Goal: Find specific page/section: Find specific page/section

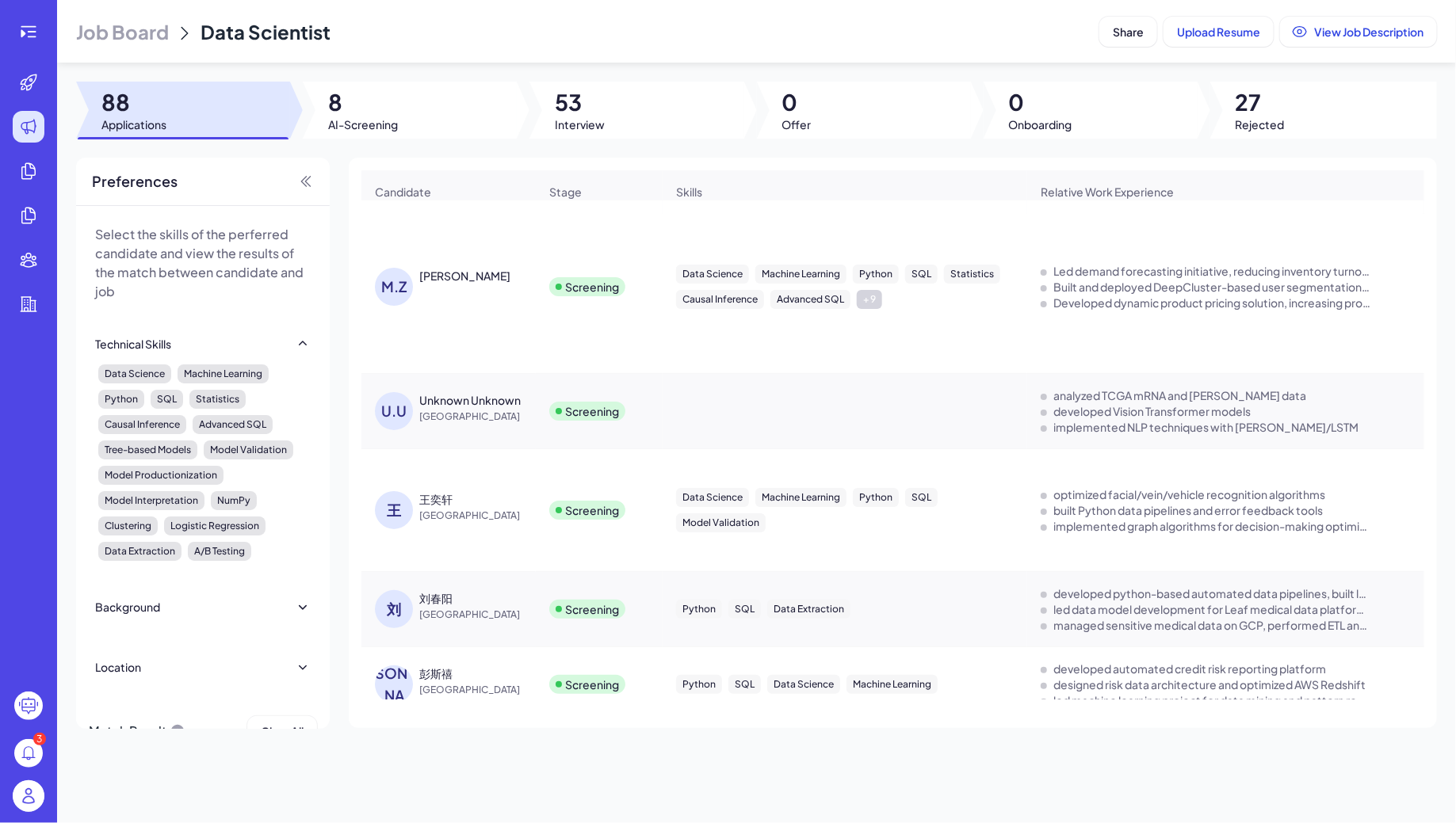
scroll to position [154, 0]
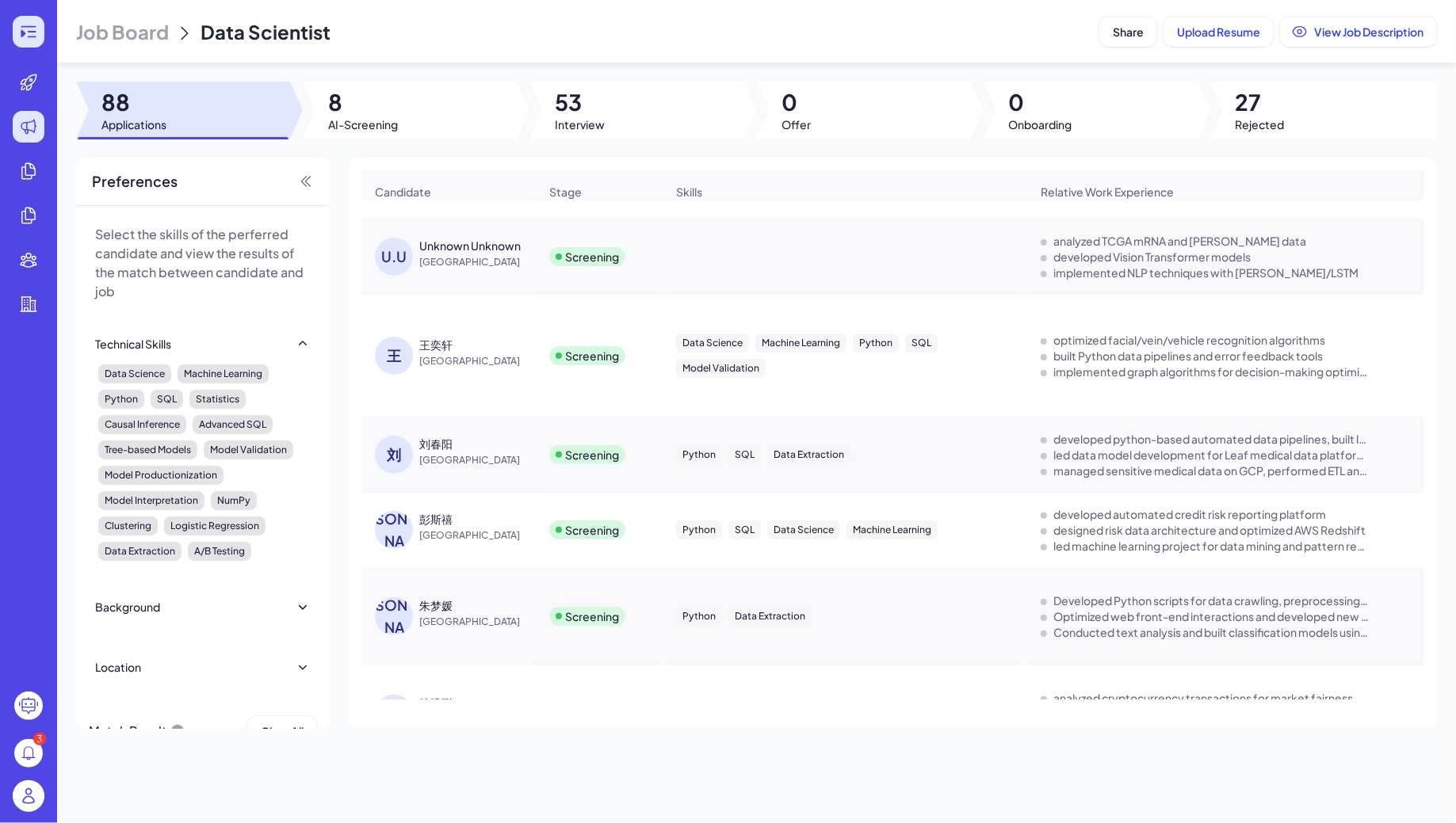
click at [37, 39] on icon at bounding box center [27, 31] width 19 height 19
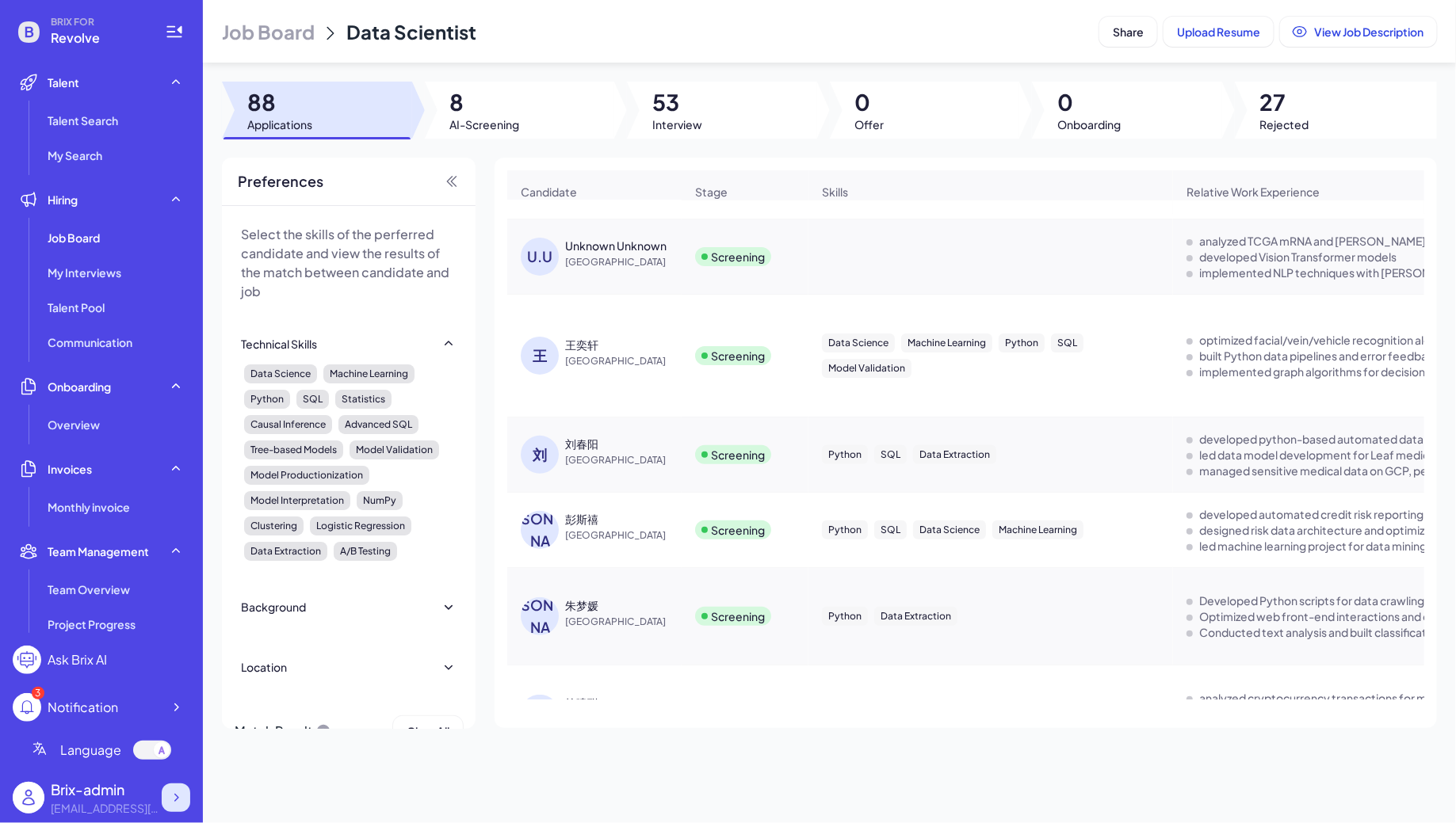
click at [169, 806] on div at bounding box center [175, 797] width 28 height 28
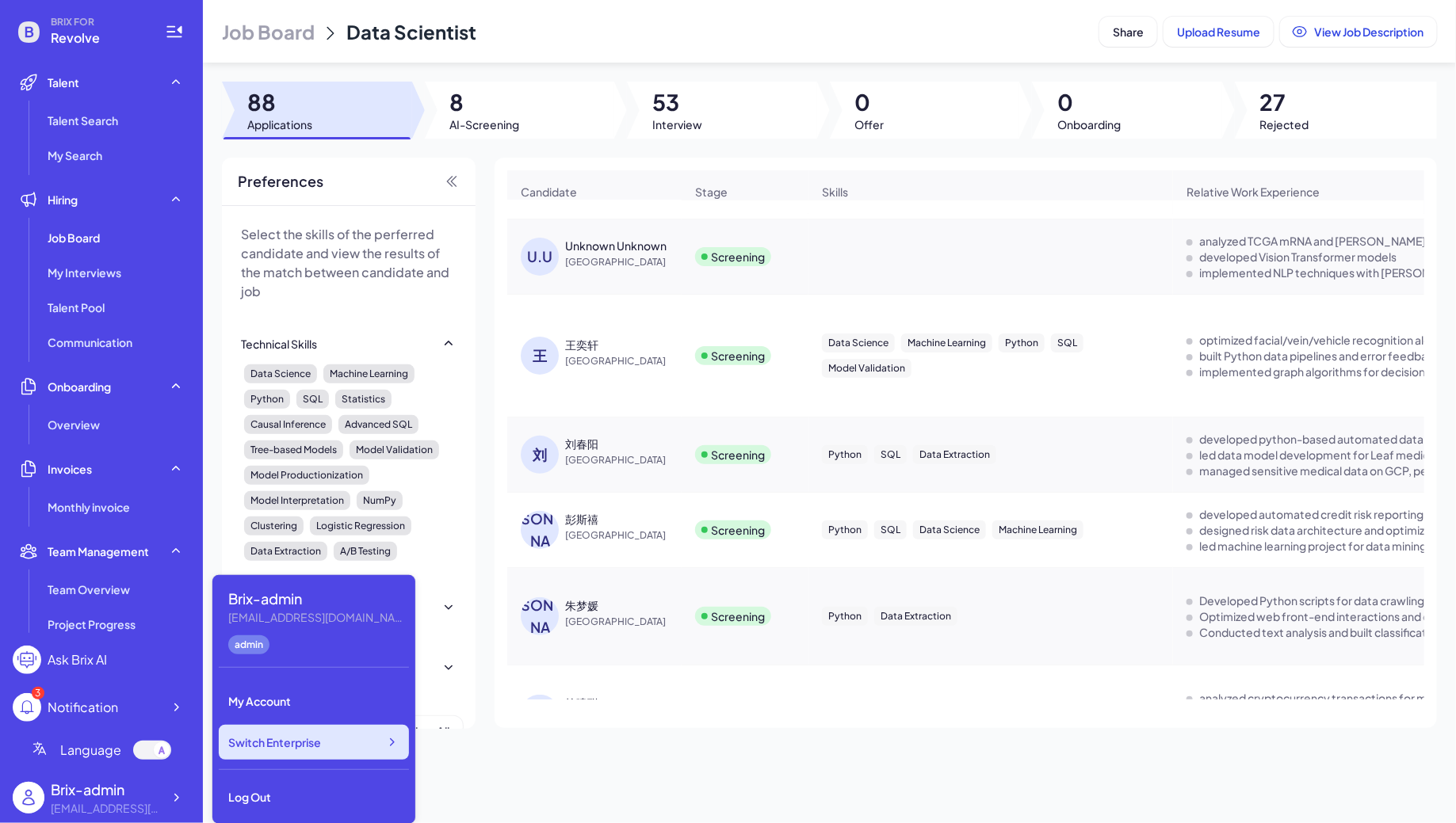
click at [287, 755] on div "Switch Enterprise" at bounding box center [314, 741] width 191 height 35
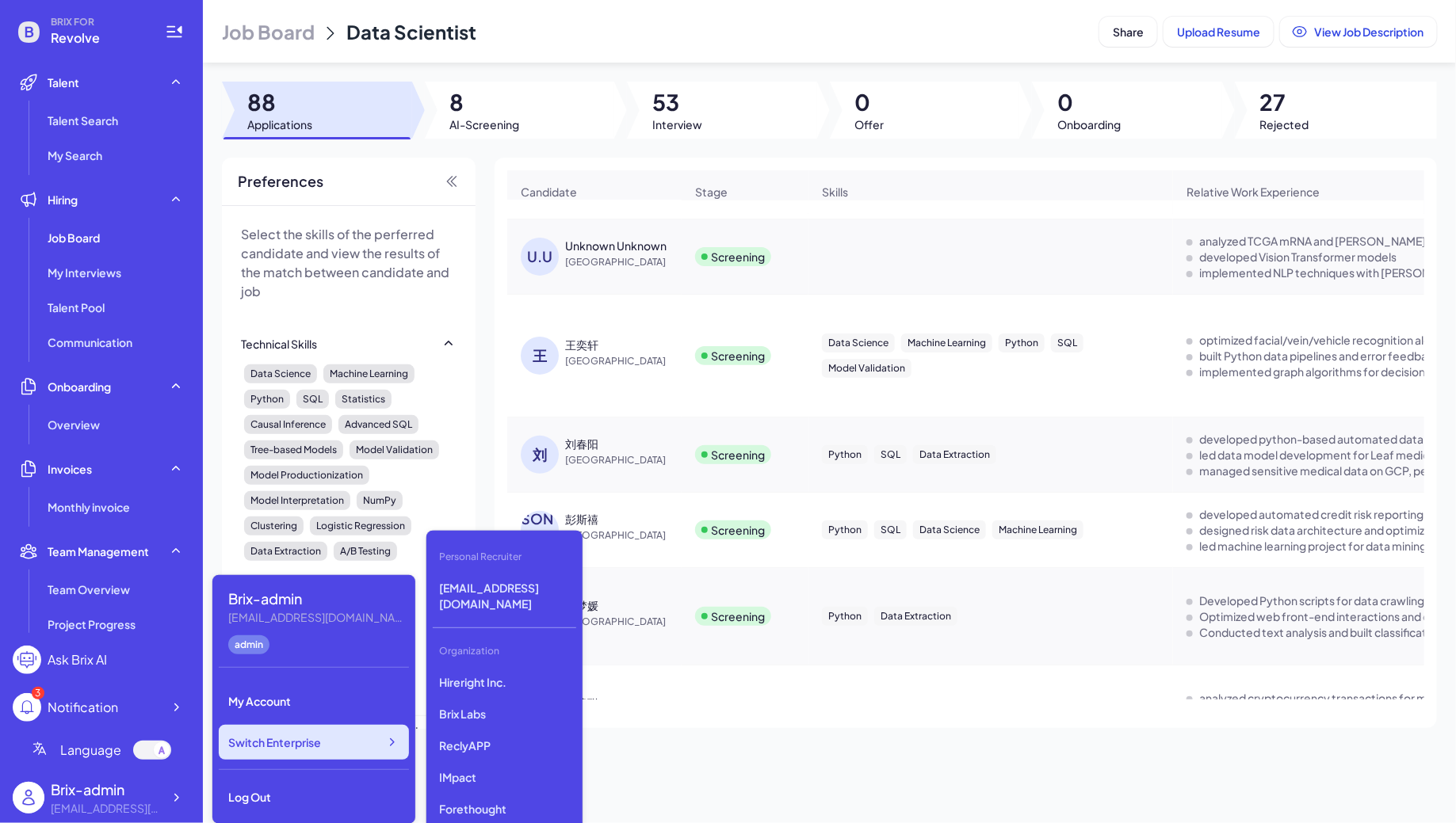
scroll to position [2374, 0]
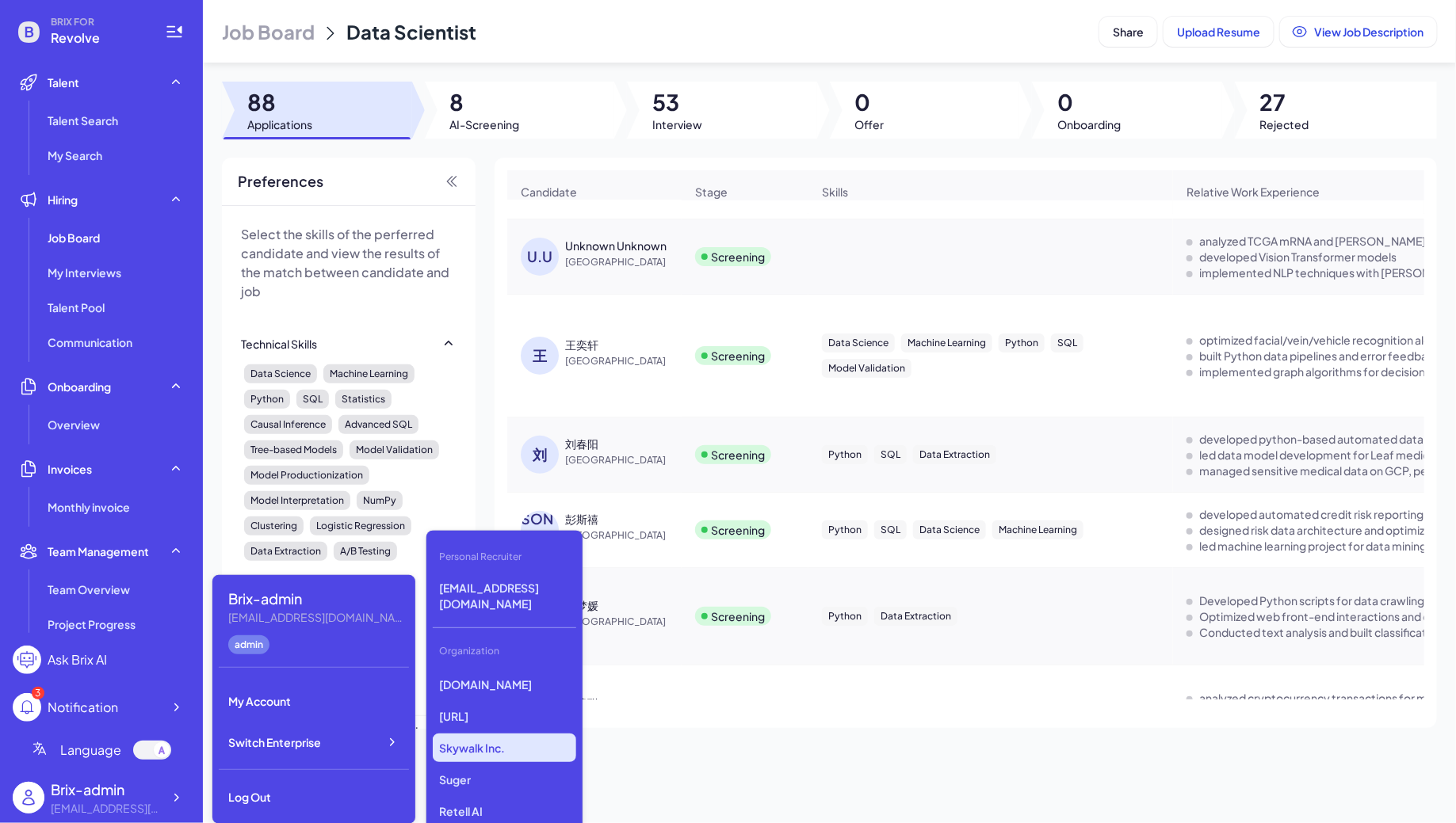
click at [465, 734] on p "Skywalk Inc." at bounding box center [504, 748] width 144 height 28
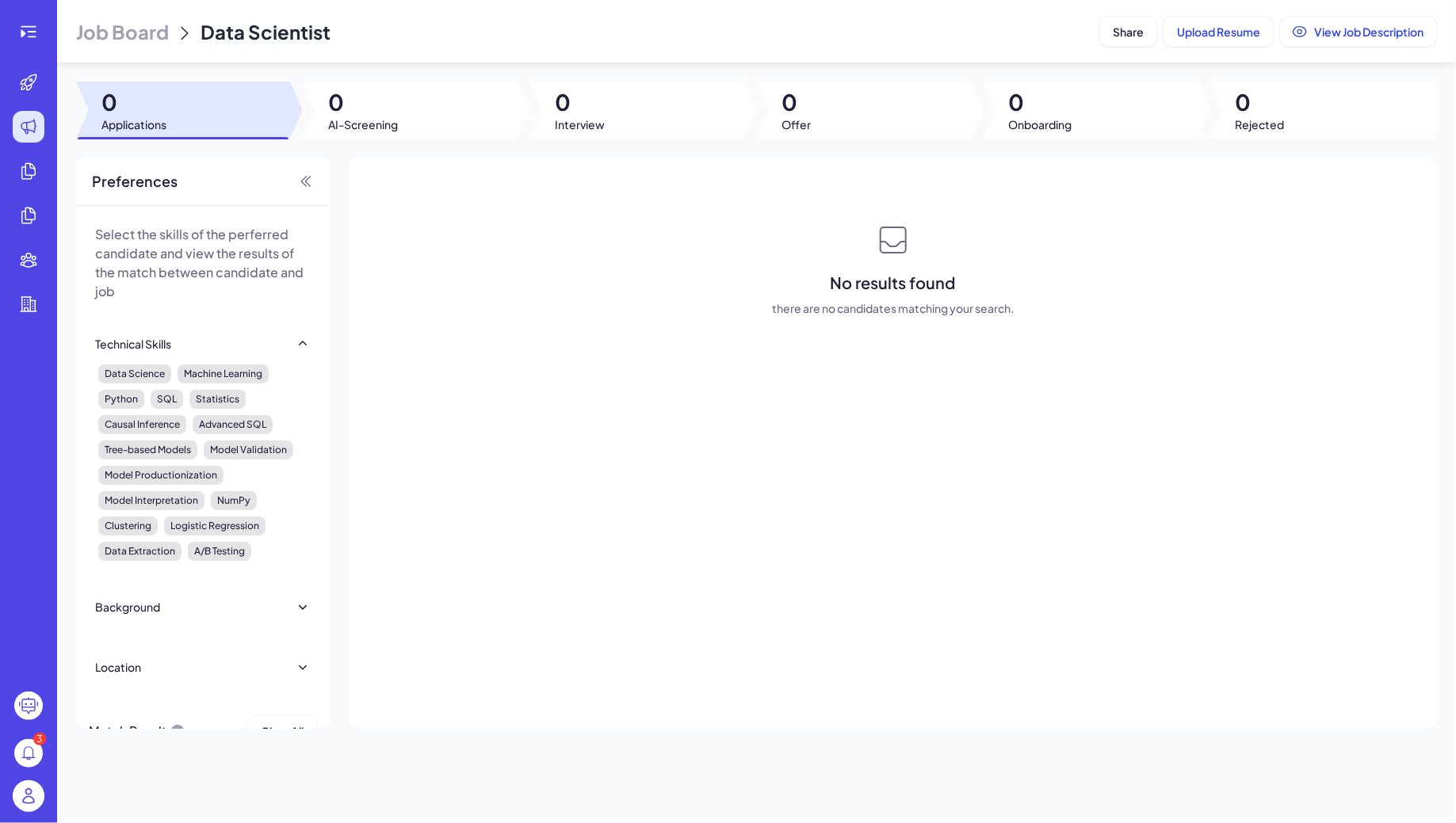
click at [101, 41] on span "Job Board" at bounding box center [122, 31] width 93 height 26
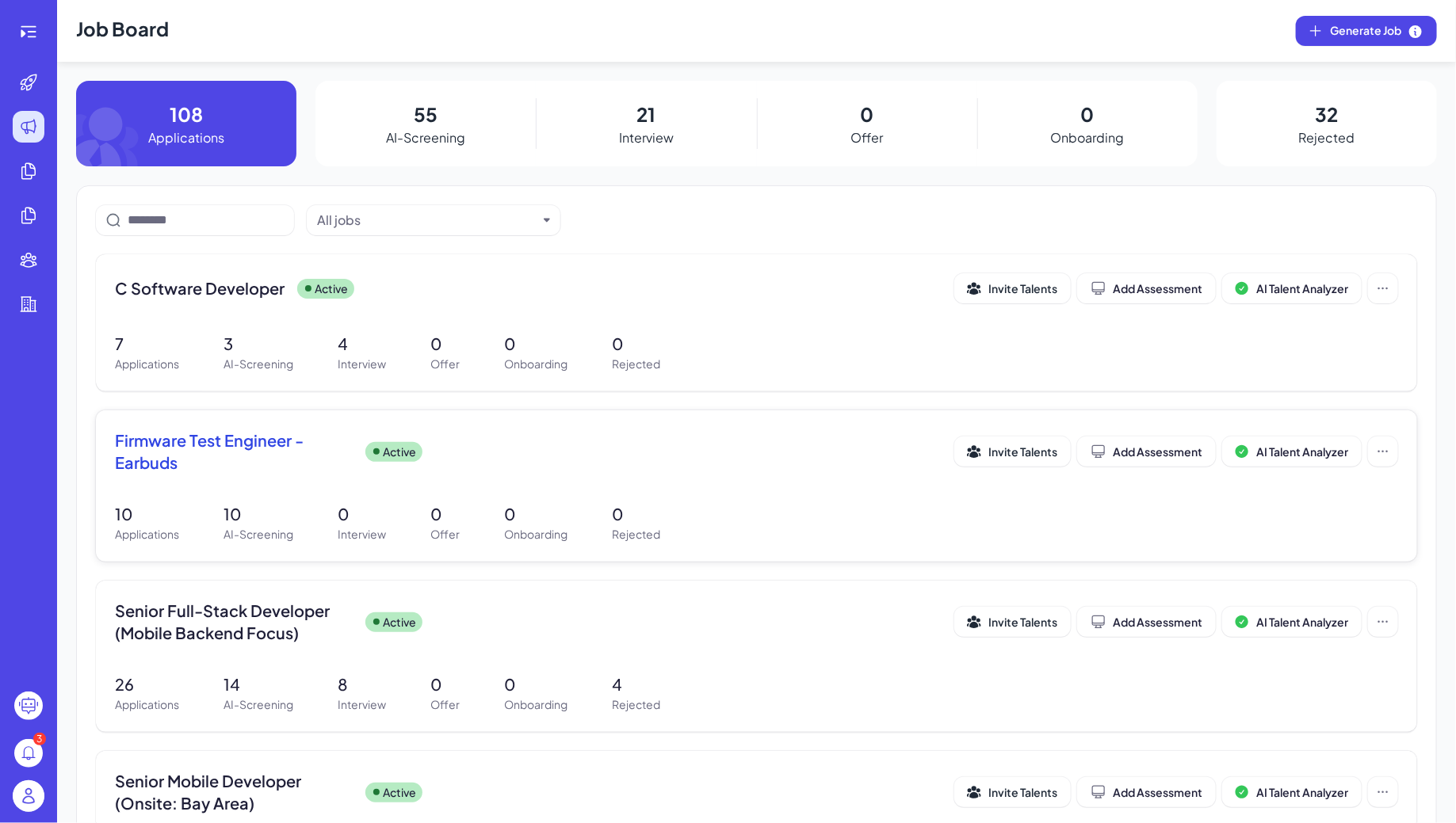
click at [428, 453] on div "Firmware Test Engineer - Earbuds Active" at bounding box center [534, 452] width 839 height 44
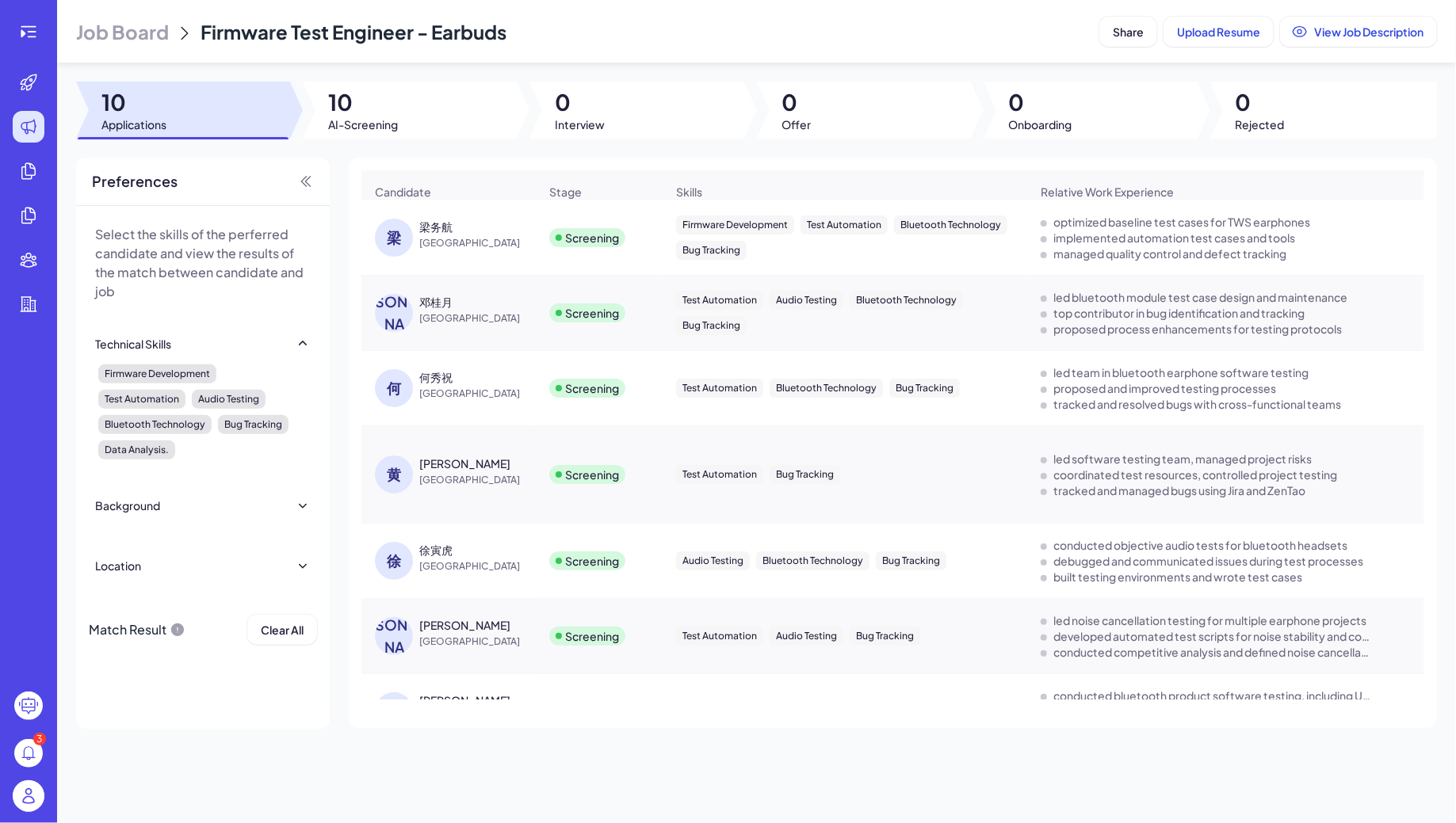
click at [138, 24] on span "Job Board" at bounding box center [122, 31] width 93 height 26
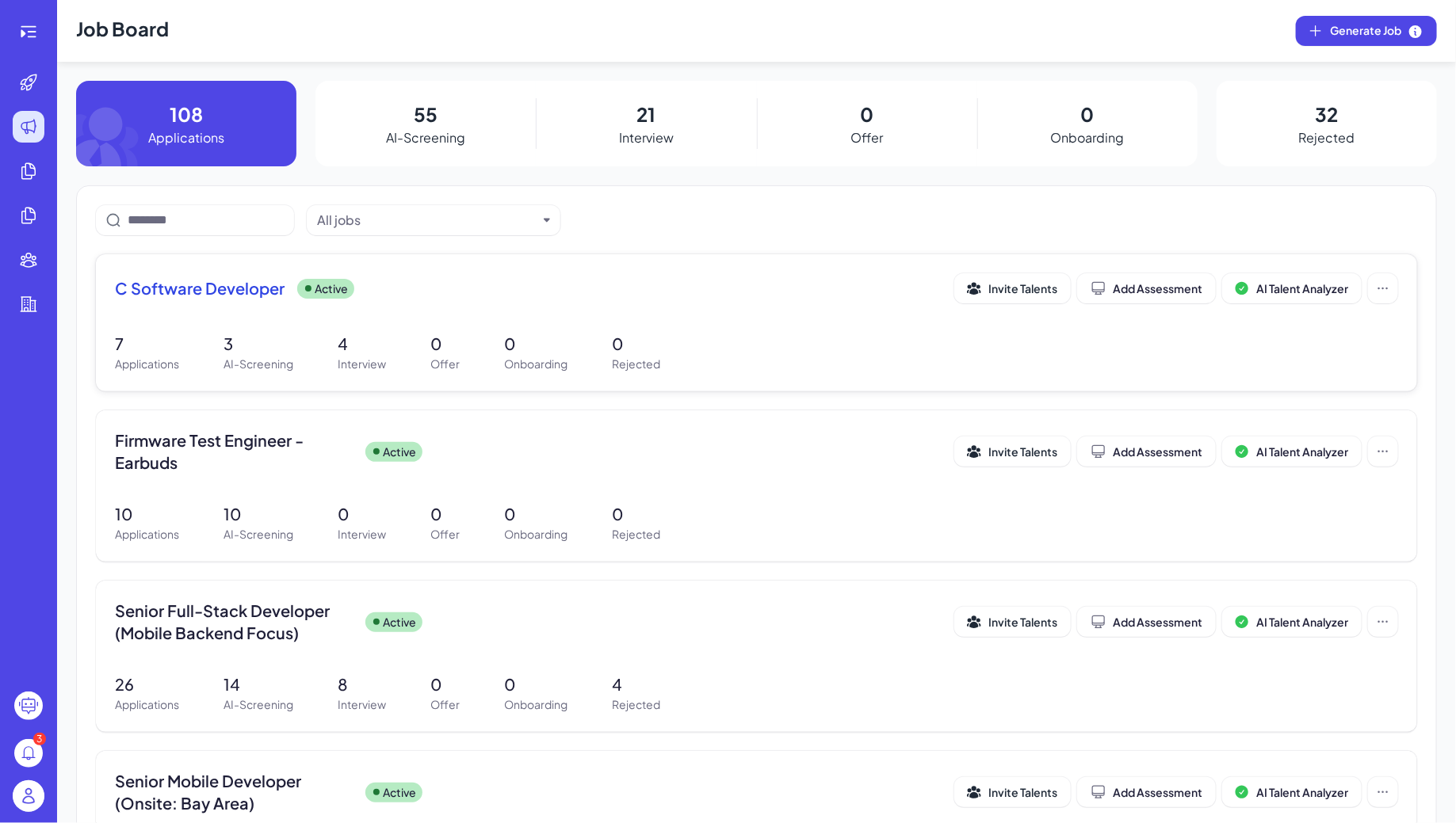
click at [381, 304] on div "C Software Developer Active Invite Talents Add Assessment AI Talent Analyzer" at bounding box center [757, 293] width 1283 height 40
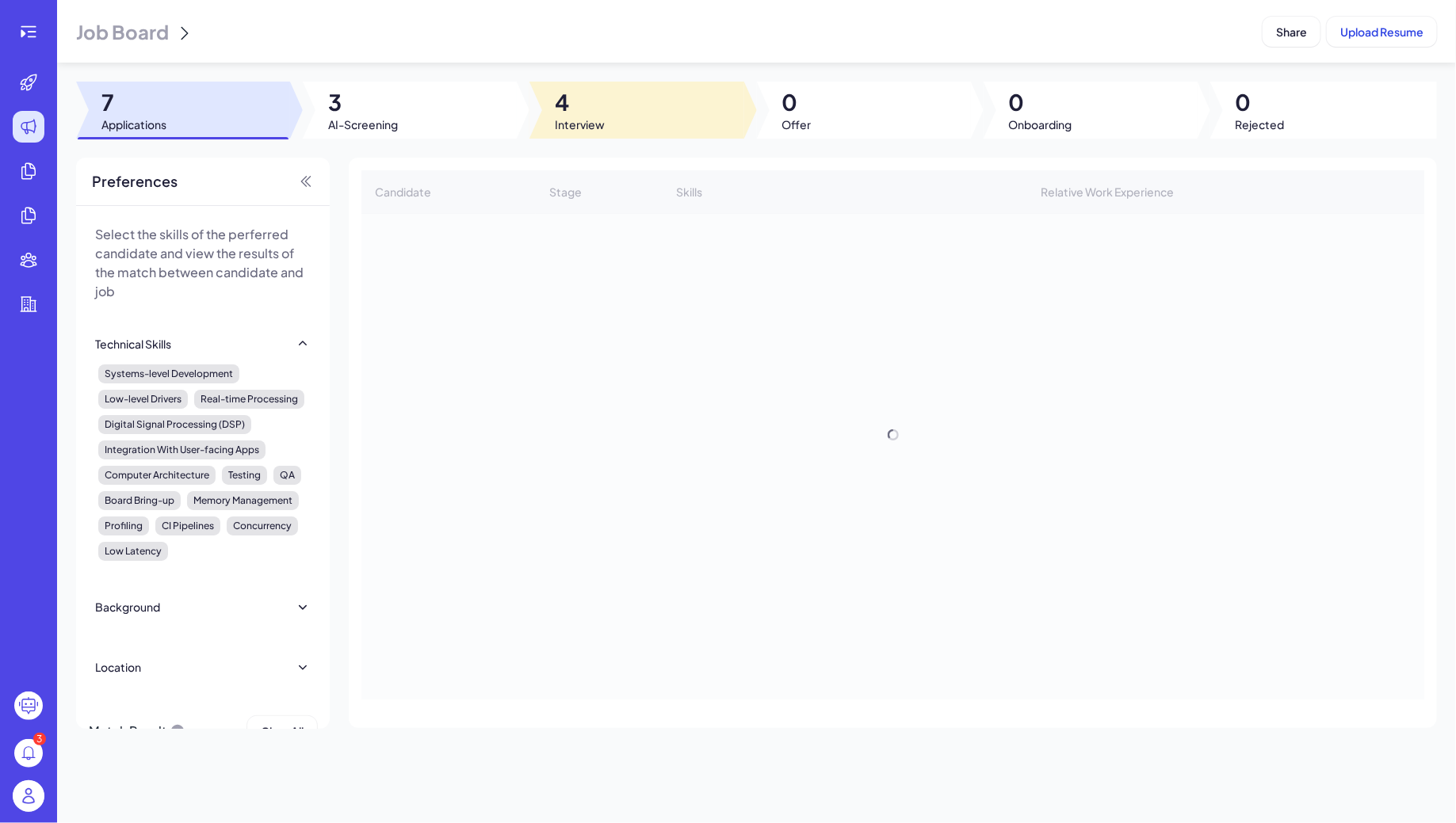
click at [597, 114] on span "4" at bounding box center [580, 102] width 50 height 28
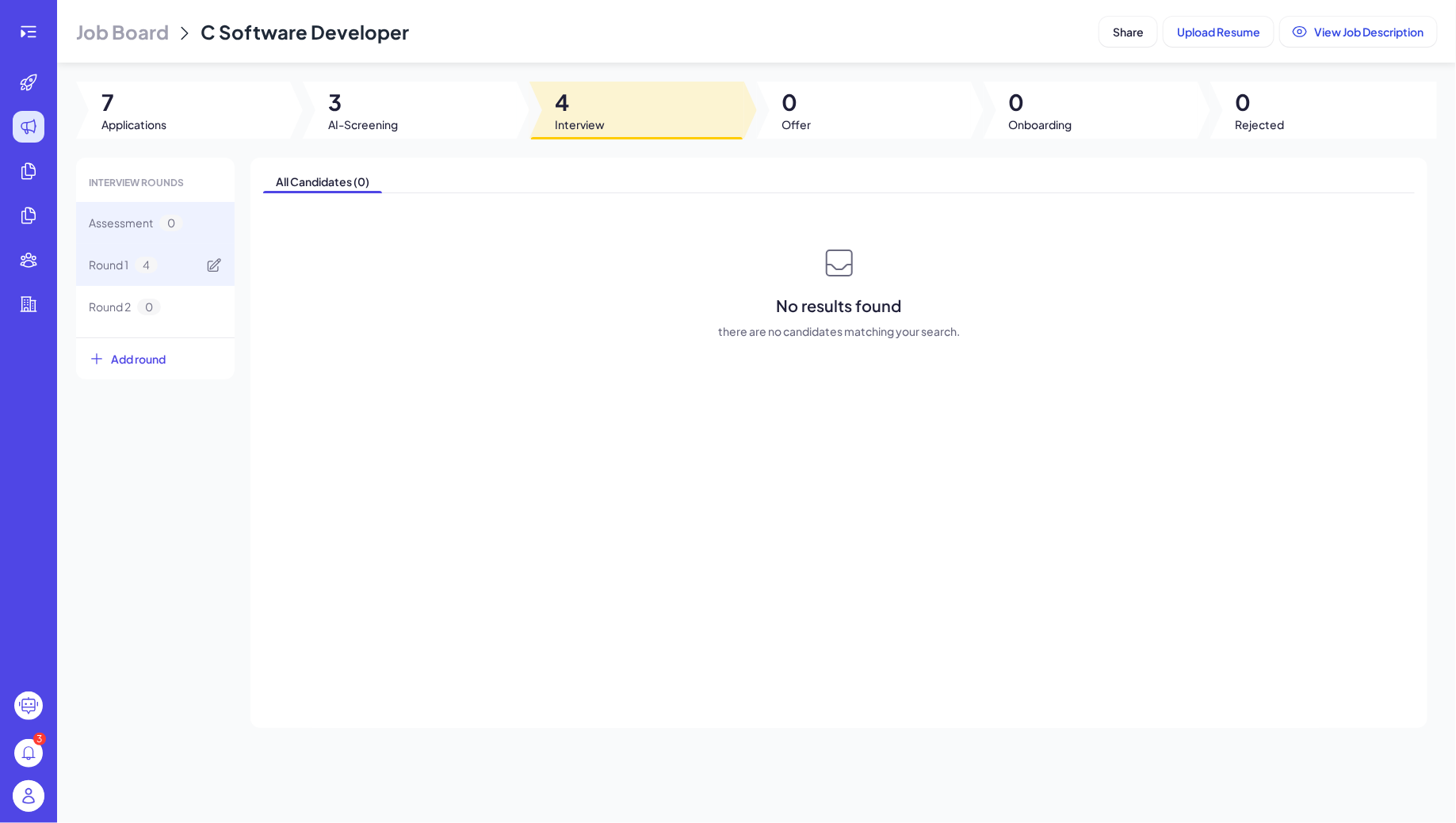
click at [183, 268] on div "Round 1 4" at bounding box center [155, 264] width 159 height 42
